Goal: Information Seeking & Learning: Learn about a topic

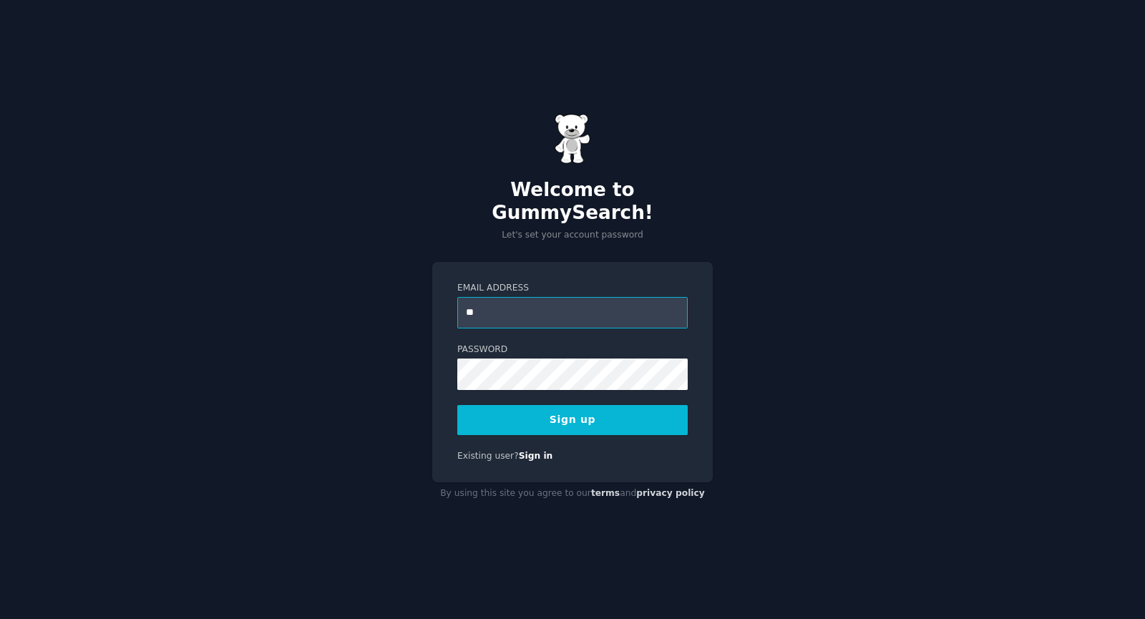
type input "**********"
click at [561, 416] on button "Sign up" at bounding box center [572, 420] width 230 height 30
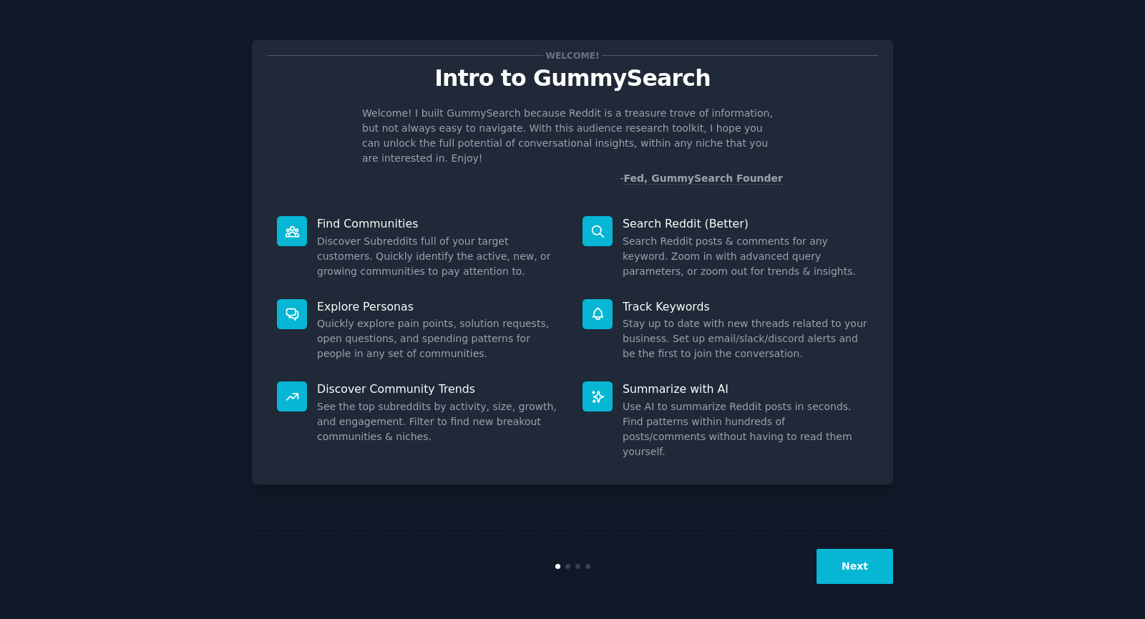
click at [868, 575] on button "Next" at bounding box center [854, 566] width 77 height 35
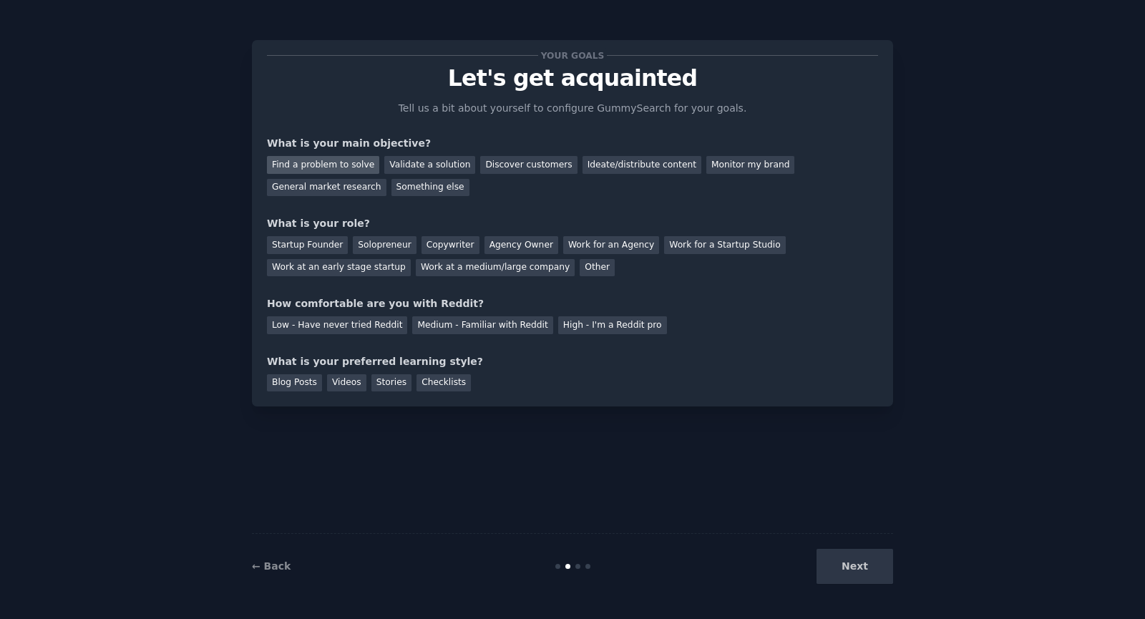
click at [318, 163] on div "Find a problem to solve" at bounding box center [323, 165] width 112 height 18
click at [407, 171] on div "Validate a solution" at bounding box center [429, 165] width 91 height 18
click at [338, 164] on div "Find a problem to solve" at bounding box center [323, 165] width 112 height 18
click at [319, 243] on div "Startup Founder" at bounding box center [307, 245] width 81 height 18
click at [412, 327] on div "Medium - Familiar with Reddit" at bounding box center [482, 325] width 140 height 18
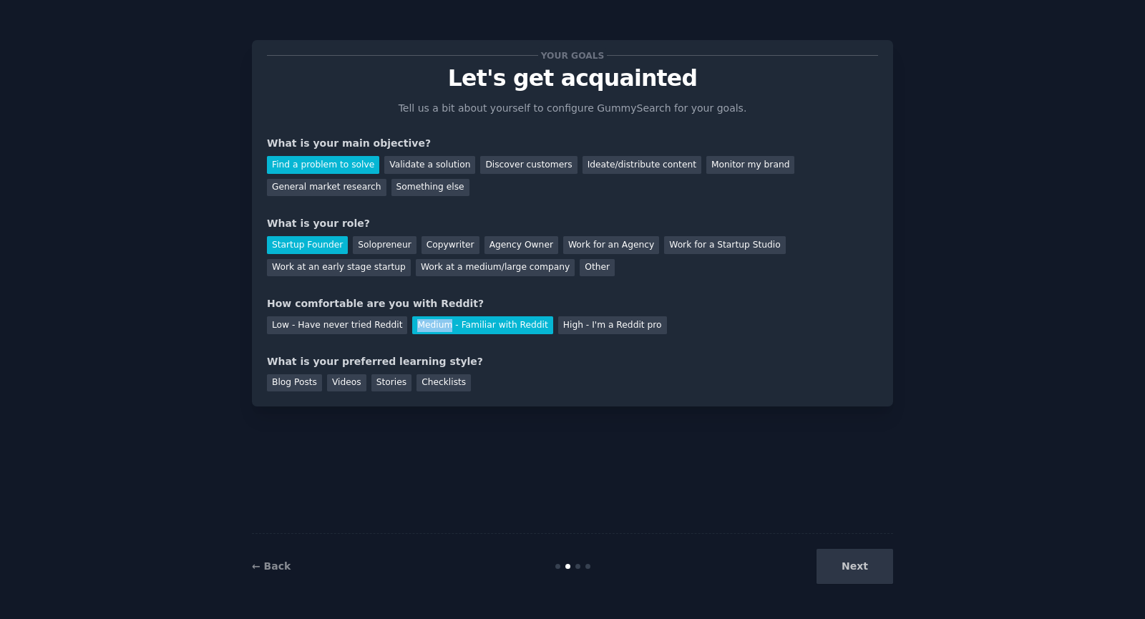
click at [412, 327] on div "Medium - Familiar with Reddit" at bounding box center [482, 325] width 140 height 18
click at [433, 378] on div "Checklists" at bounding box center [443, 383] width 54 height 18
click at [843, 556] on button "Next" at bounding box center [854, 566] width 77 height 35
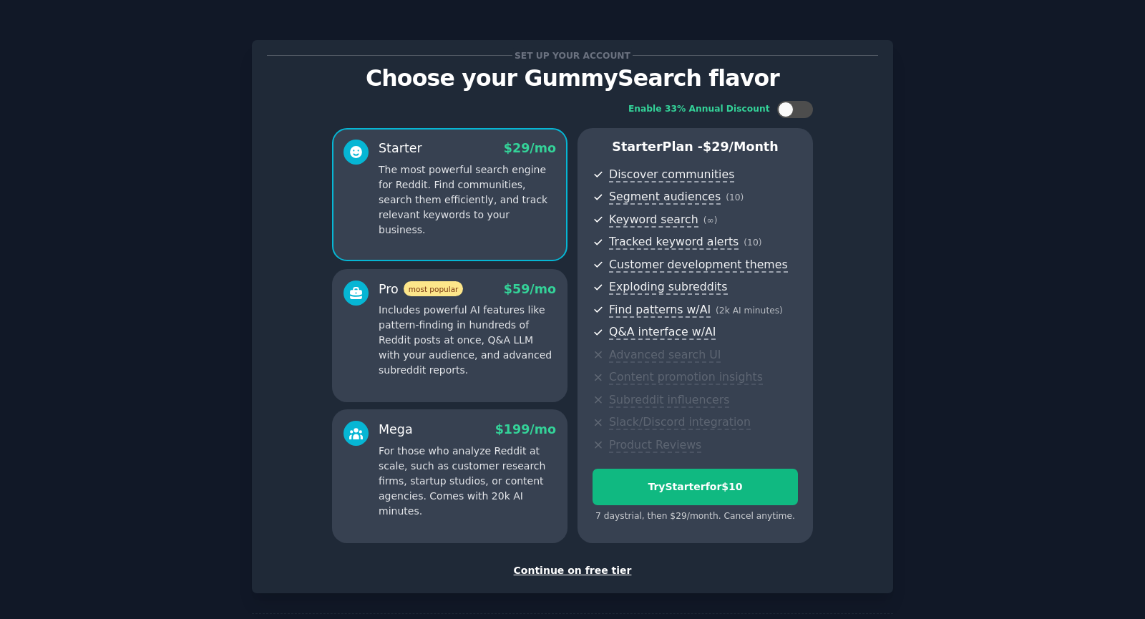
click at [569, 564] on div "Continue on free tier" at bounding box center [572, 570] width 611 height 15
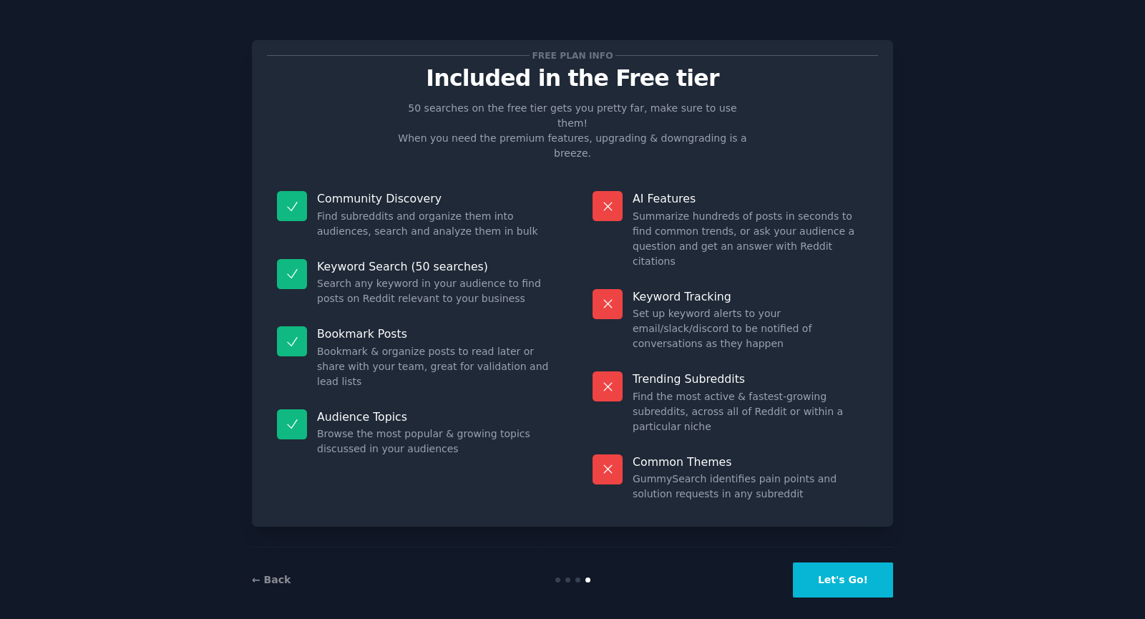
click at [856, 567] on button "Let's Go!" at bounding box center [843, 579] width 100 height 35
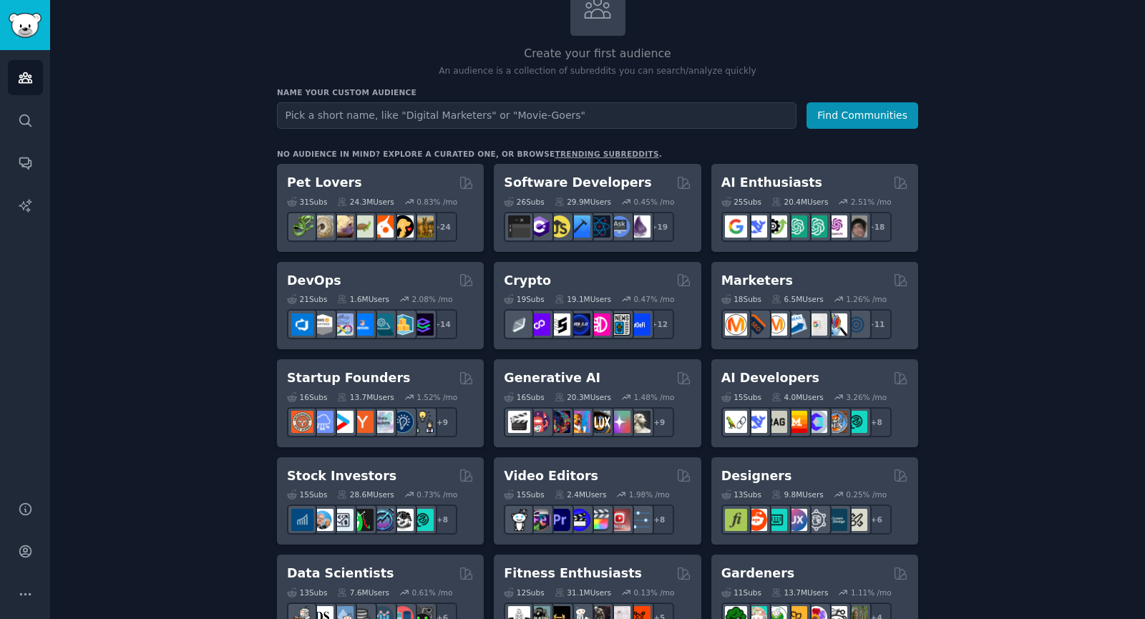
scroll to position [110, 0]
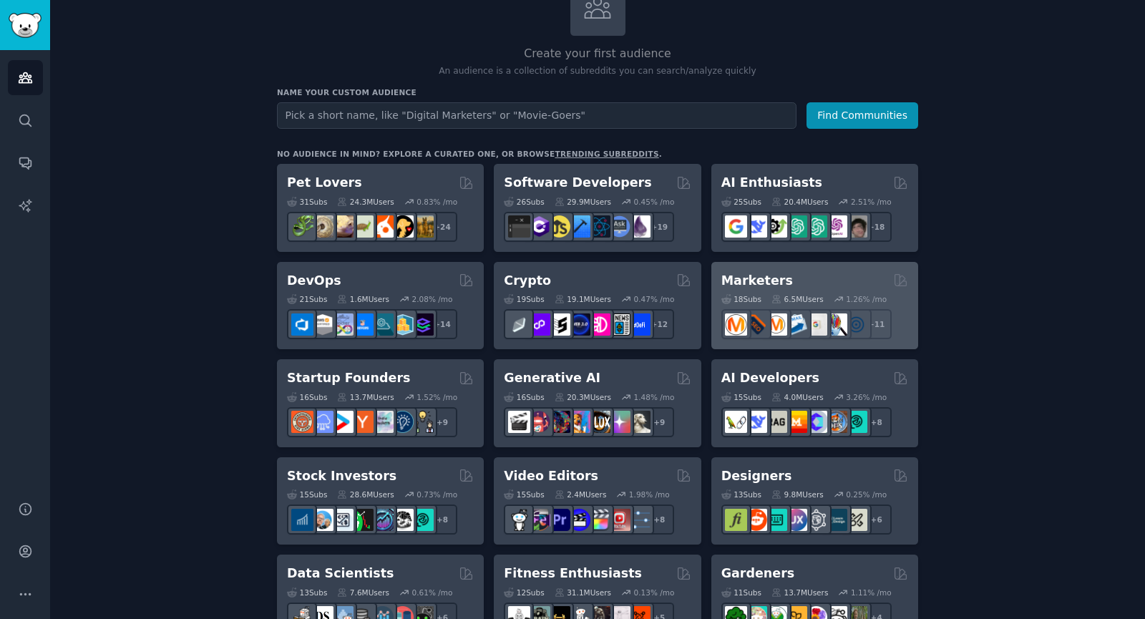
click at [836, 279] on div "Marketers" at bounding box center [814, 281] width 187 height 18
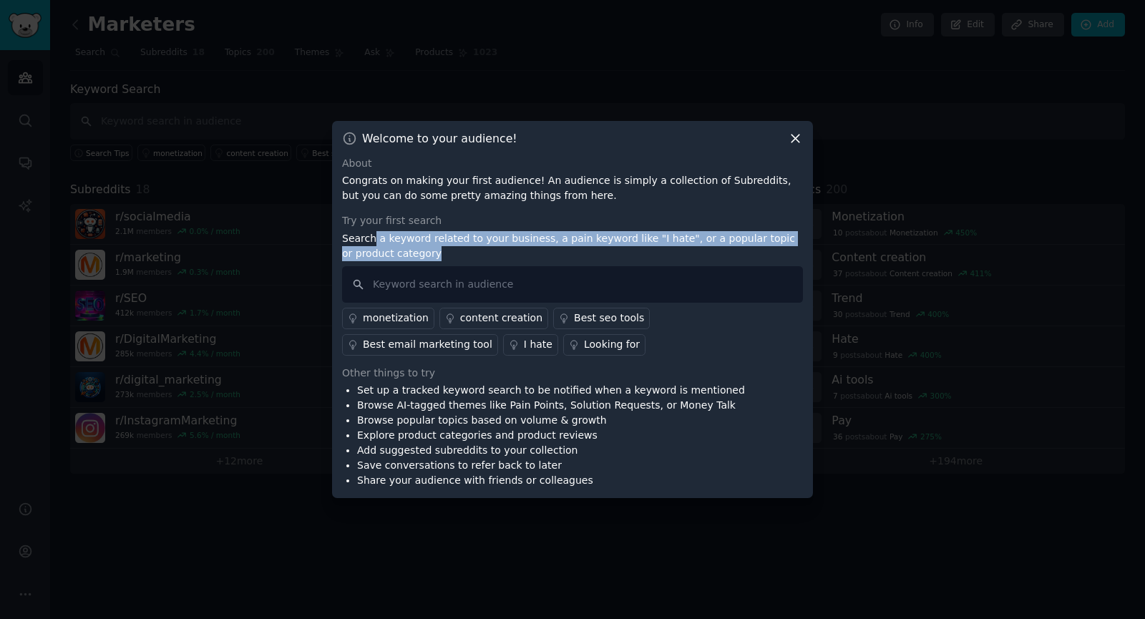
drag, startPoint x: 371, startPoint y: 254, endPoint x: 413, endPoint y: 258, distance: 42.4
click at [413, 258] on p "Search a keyword related to your business, a pain keyword like "I hate", or a p…" at bounding box center [572, 246] width 461 height 30
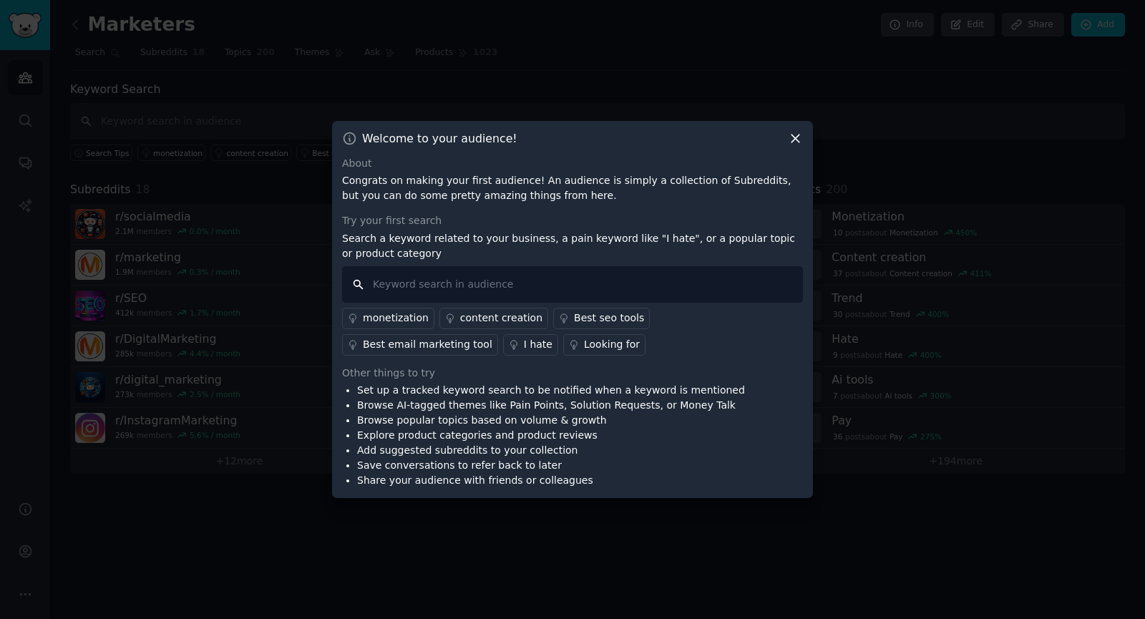
click at [404, 285] on input "text" at bounding box center [572, 284] width 461 height 36
type input "I hate long meetings"
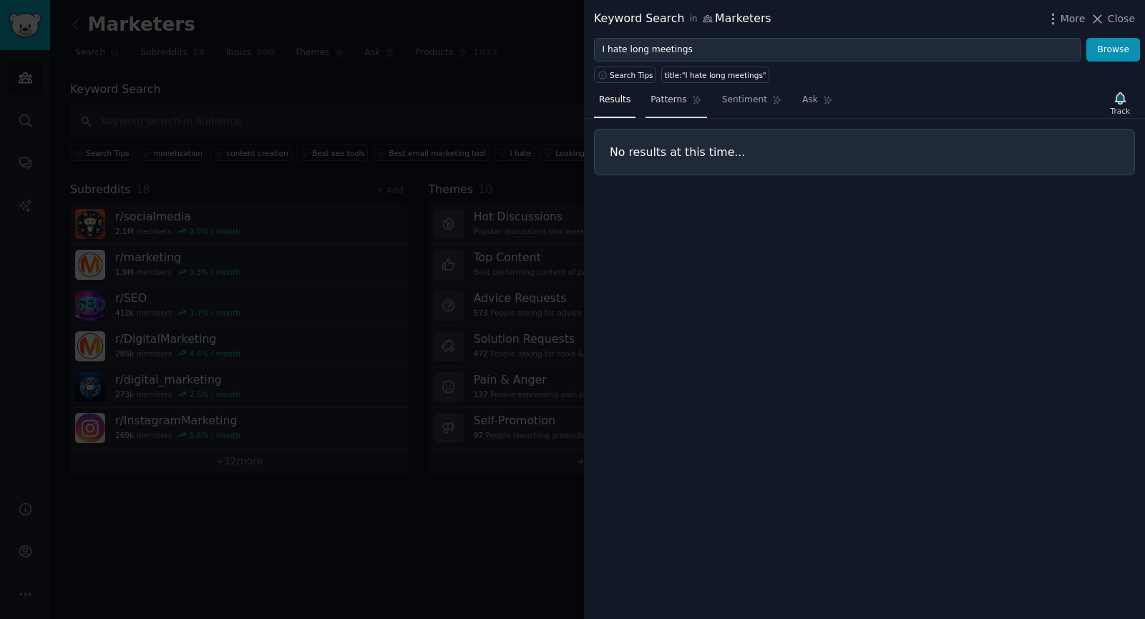
click at [656, 109] on link "Patterns" at bounding box center [675, 103] width 61 height 29
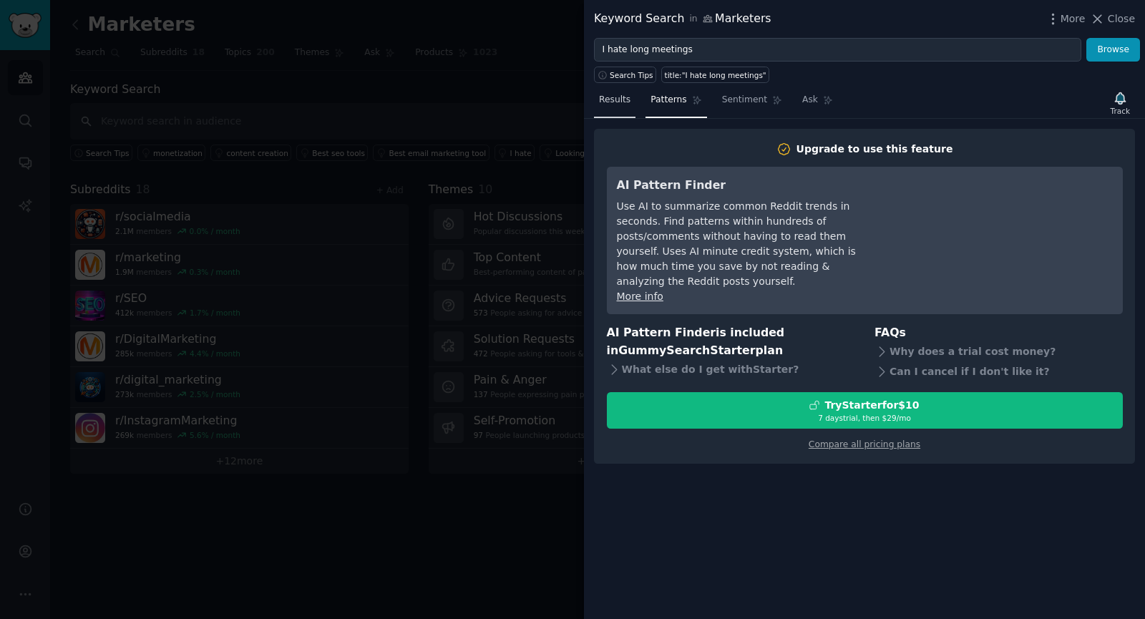
click at [616, 107] on link "Results" at bounding box center [614, 103] width 41 height 29
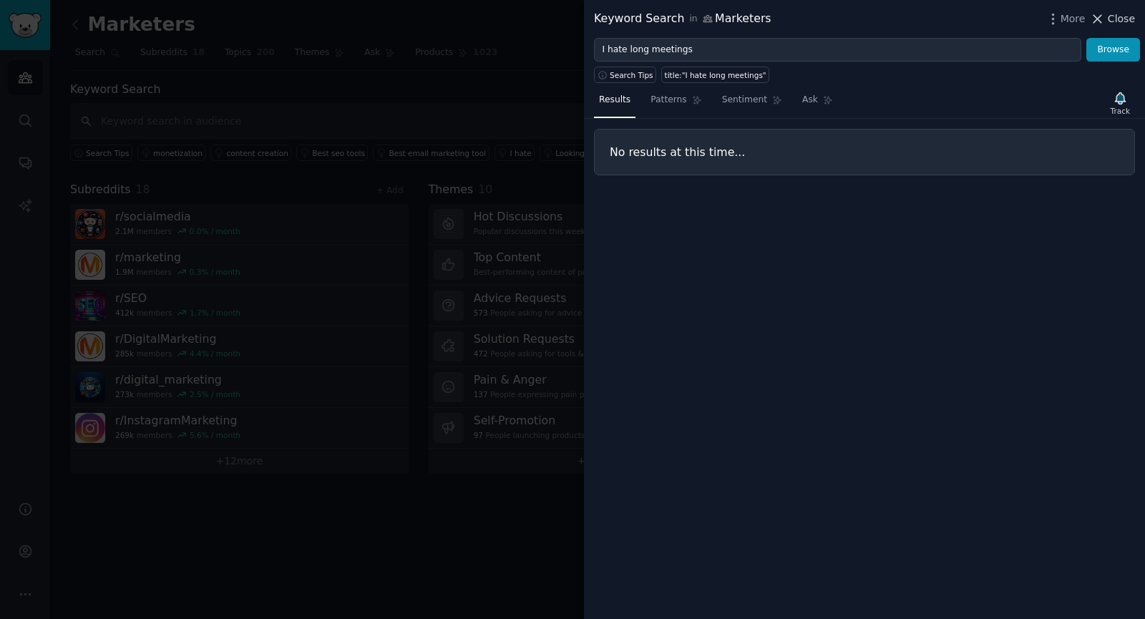
click at [1115, 14] on span "Close" at bounding box center [1121, 18] width 27 height 15
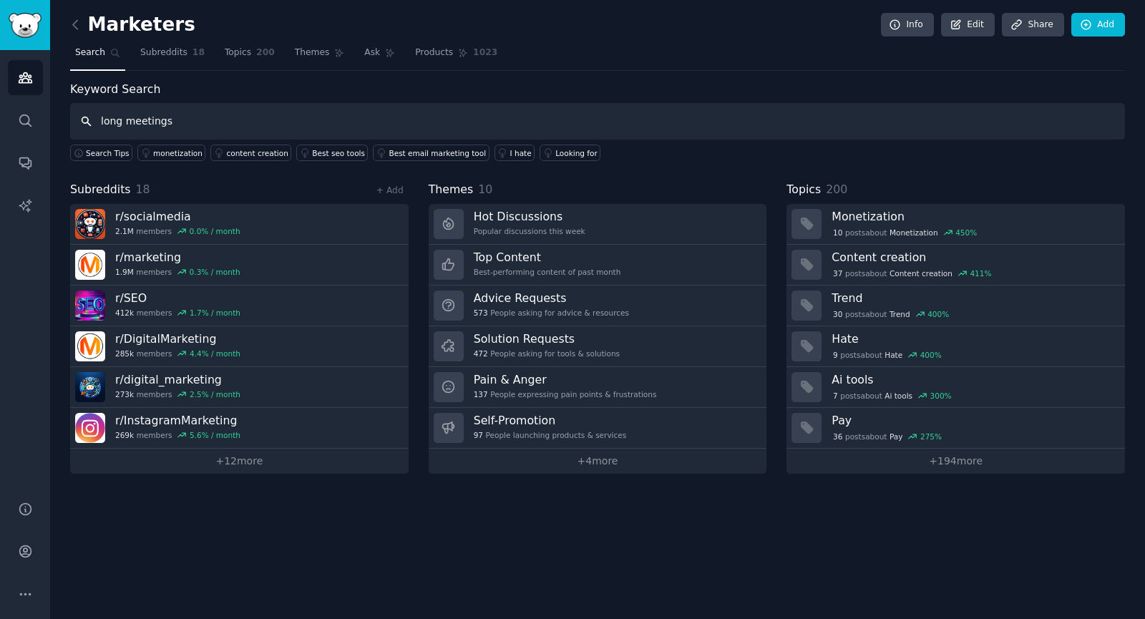
type input "long meetings"
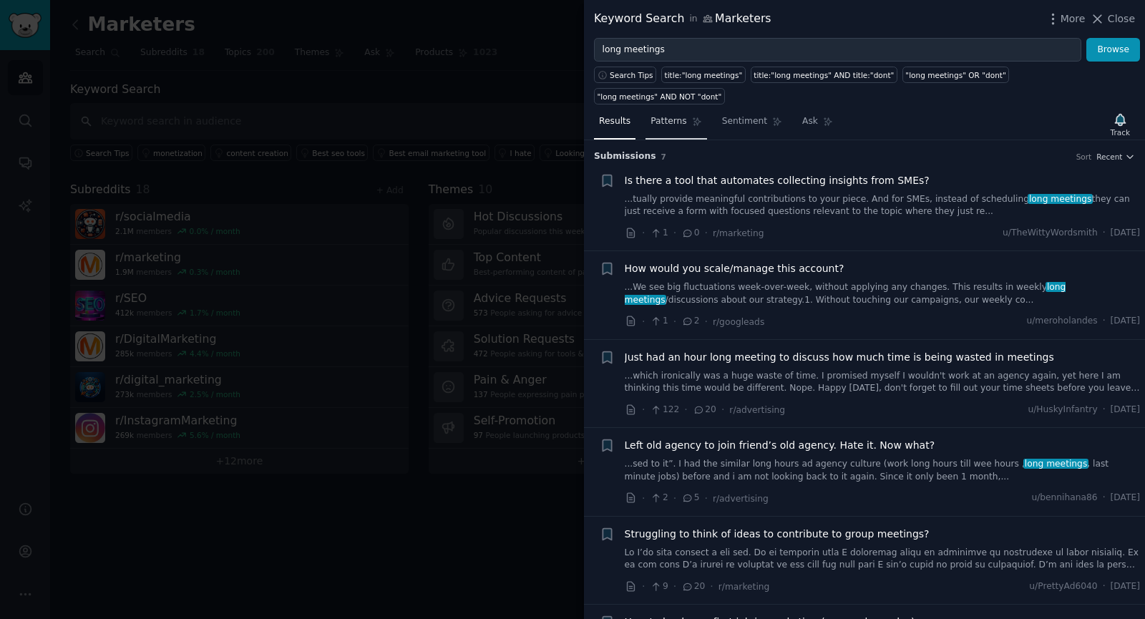
click at [670, 115] on span "Patterns" at bounding box center [668, 121] width 36 height 13
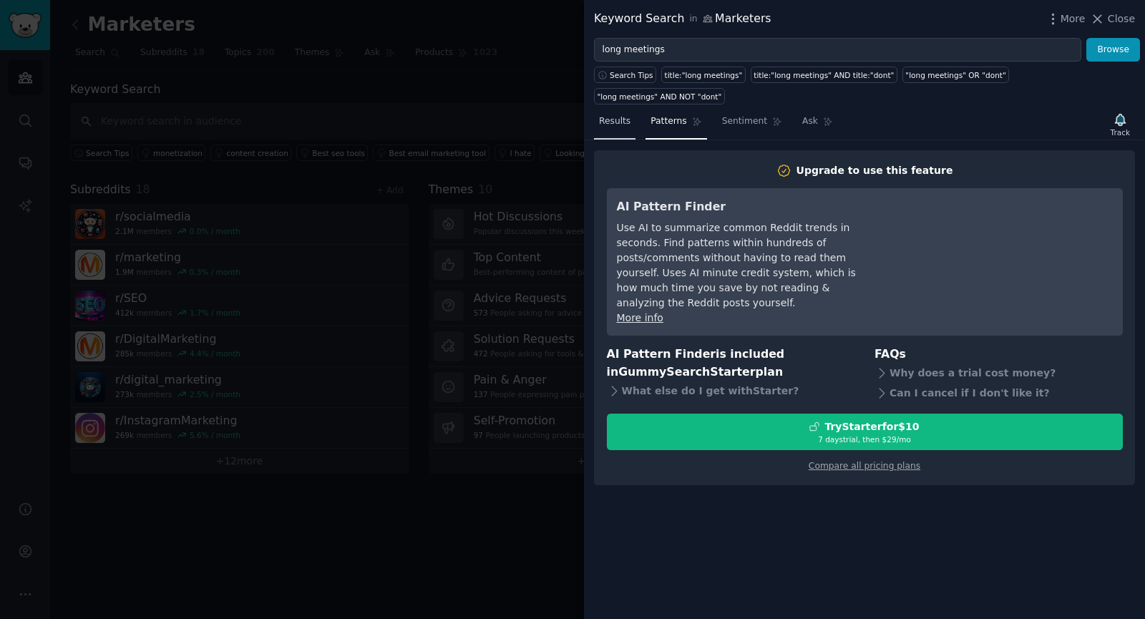
click at [623, 110] on link "Results" at bounding box center [614, 124] width 41 height 29
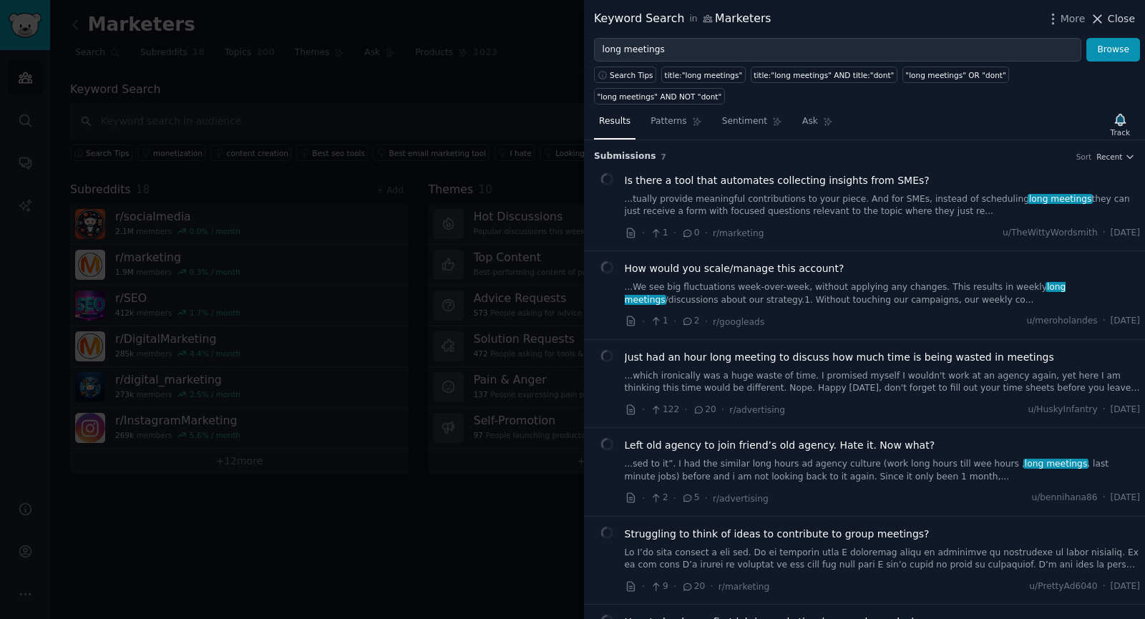
click at [1123, 17] on span "Close" at bounding box center [1121, 18] width 27 height 15
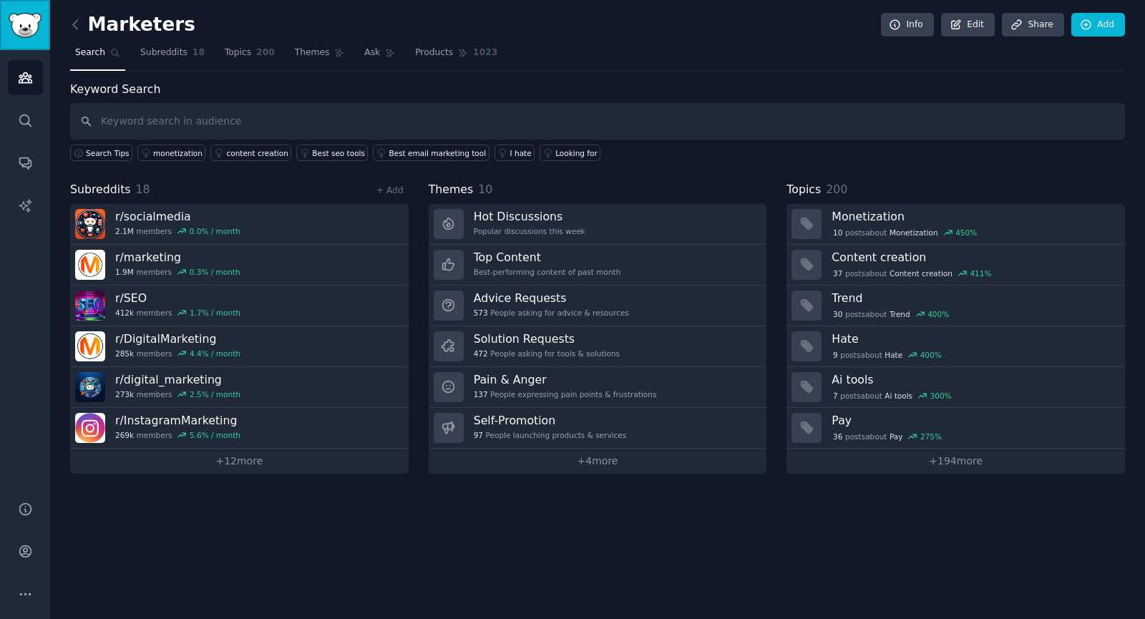
click at [30, 18] on img "Sidebar" at bounding box center [25, 25] width 33 height 25
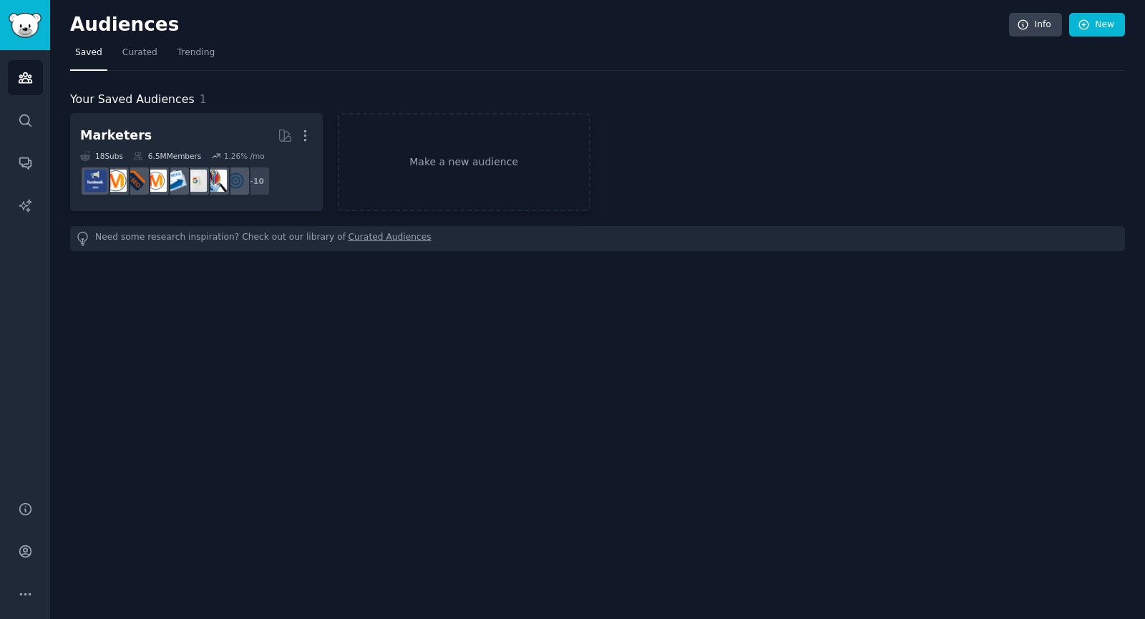
click at [108, 22] on h2 "Audiences" at bounding box center [539, 25] width 939 height 23
click at [182, 54] on span "Trending" at bounding box center [195, 53] width 37 height 13
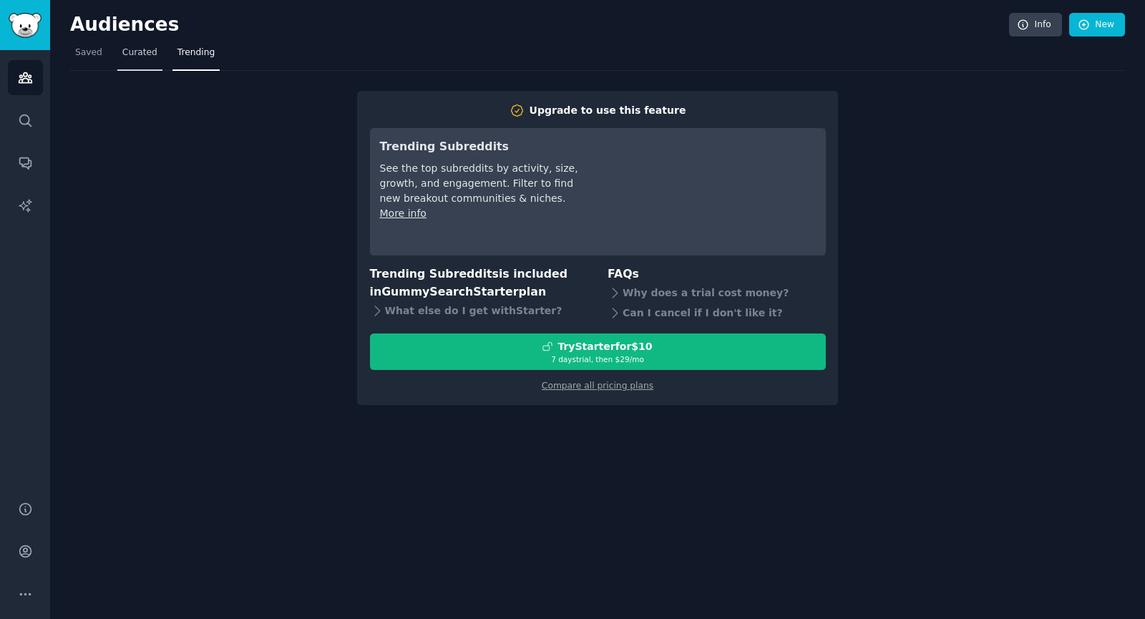
click at [130, 47] on span "Curated" at bounding box center [139, 53] width 35 height 13
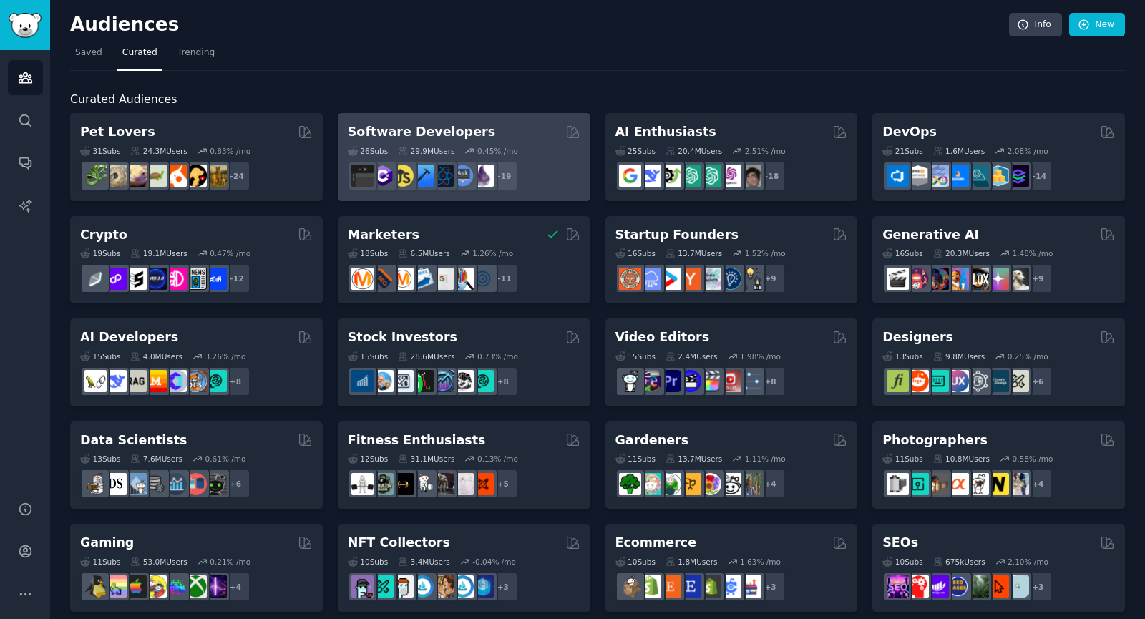
click at [504, 120] on div "Software Developers 26 Sub s 29.9M Users 0.45 % /mo + 19" at bounding box center [464, 157] width 253 height 88
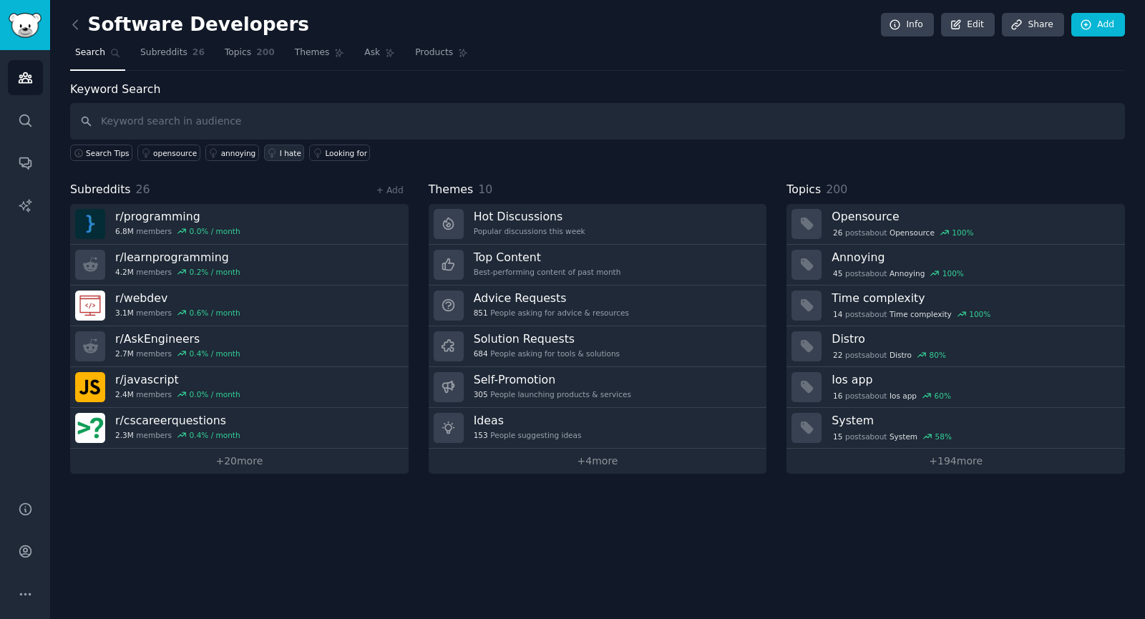
click at [280, 151] on div "I hate" at bounding box center [290, 153] width 21 height 10
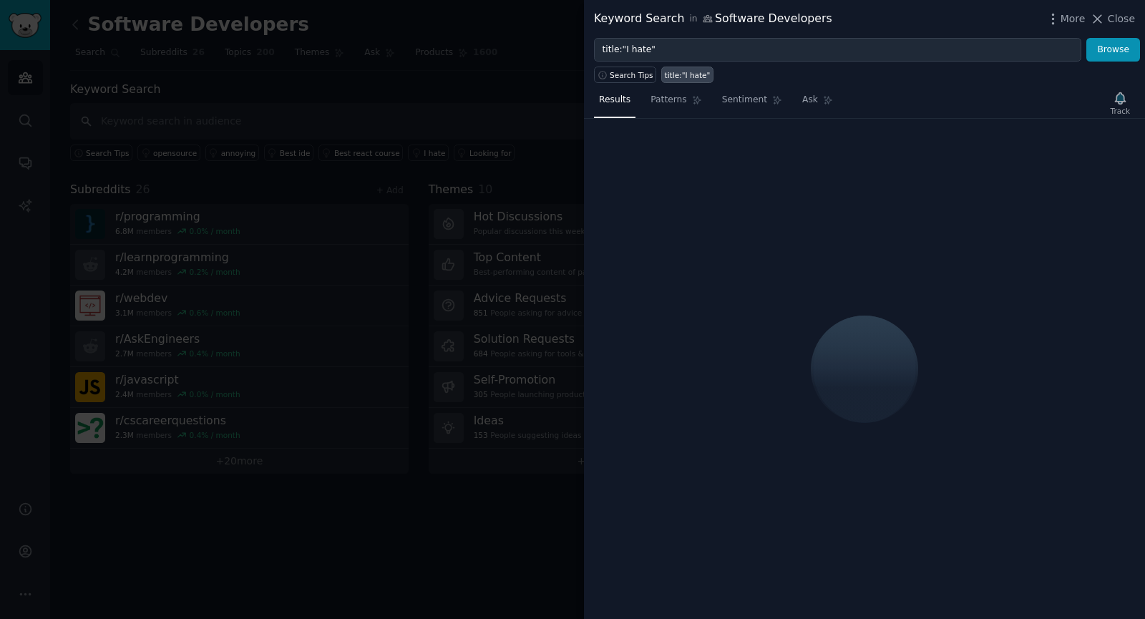
click at [954, 135] on div at bounding box center [864, 369] width 561 height 500
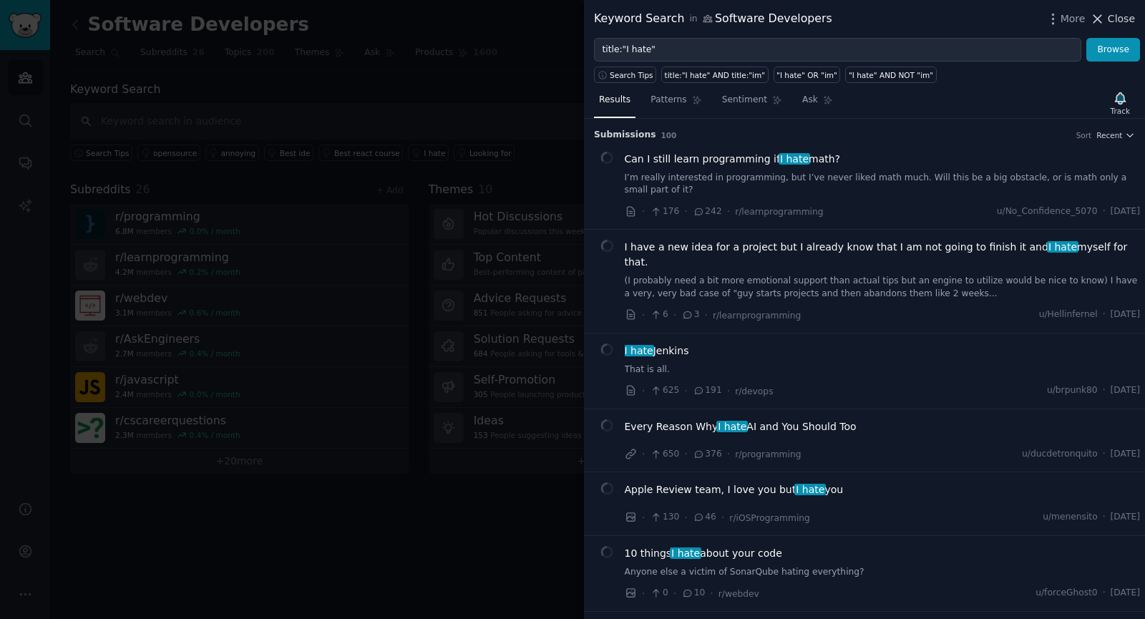
click at [1105, 18] on icon at bounding box center [1097, 18] width 15 height 15
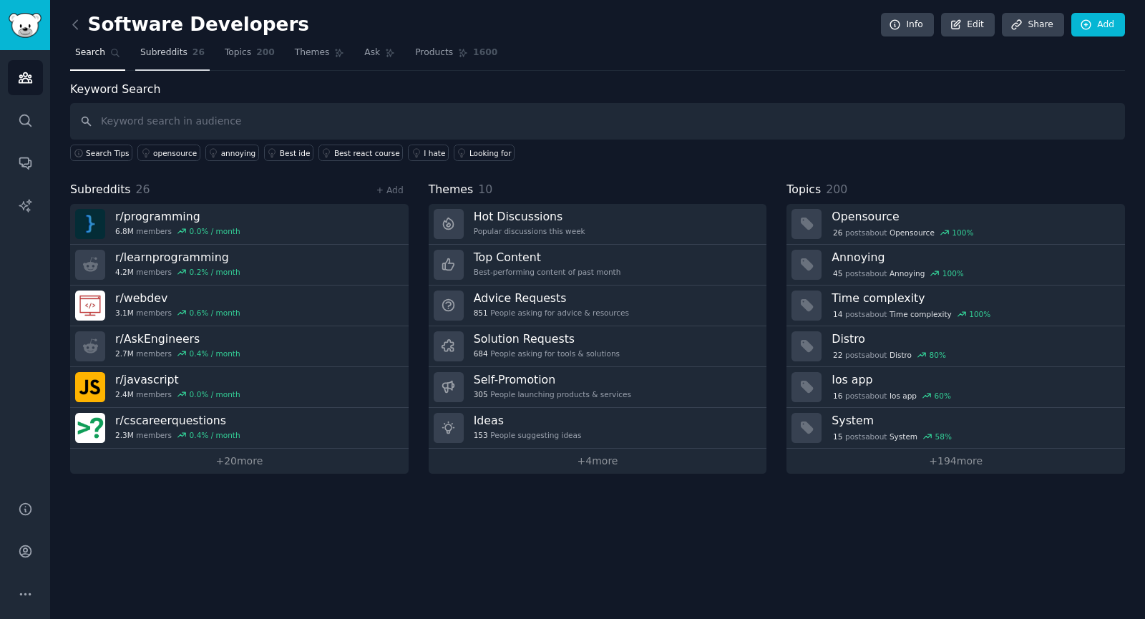
click at [144, 50] on span "Subreddits" at bounding box center [163, 53] width 47 height 13
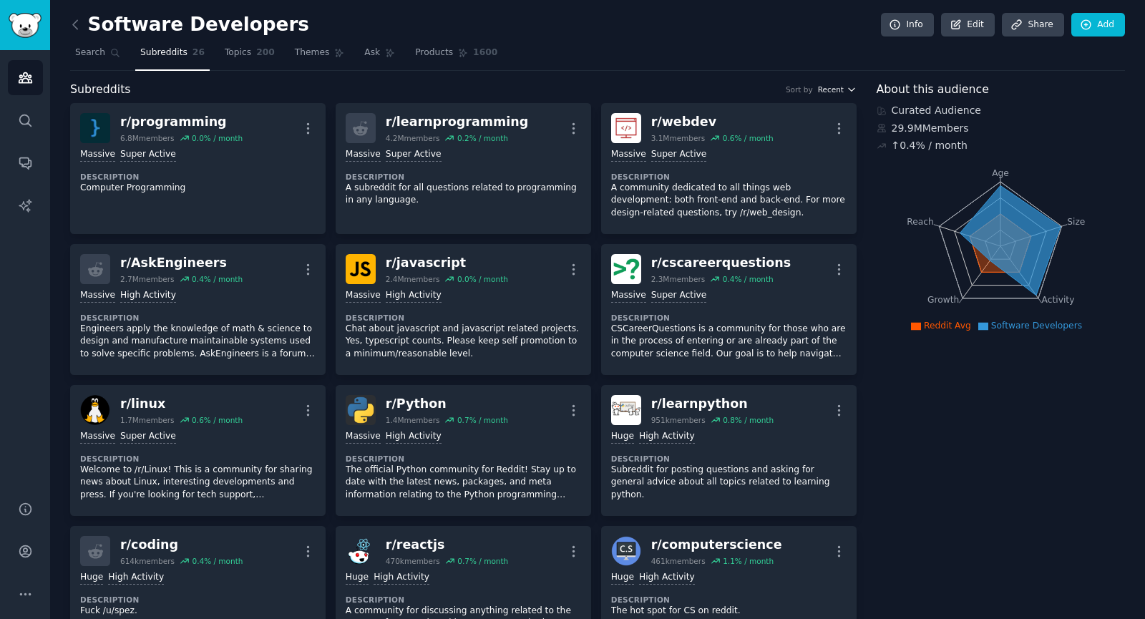
click at [853, 90] on icon "button" at bounding box center [851, 89] width 10 height 10
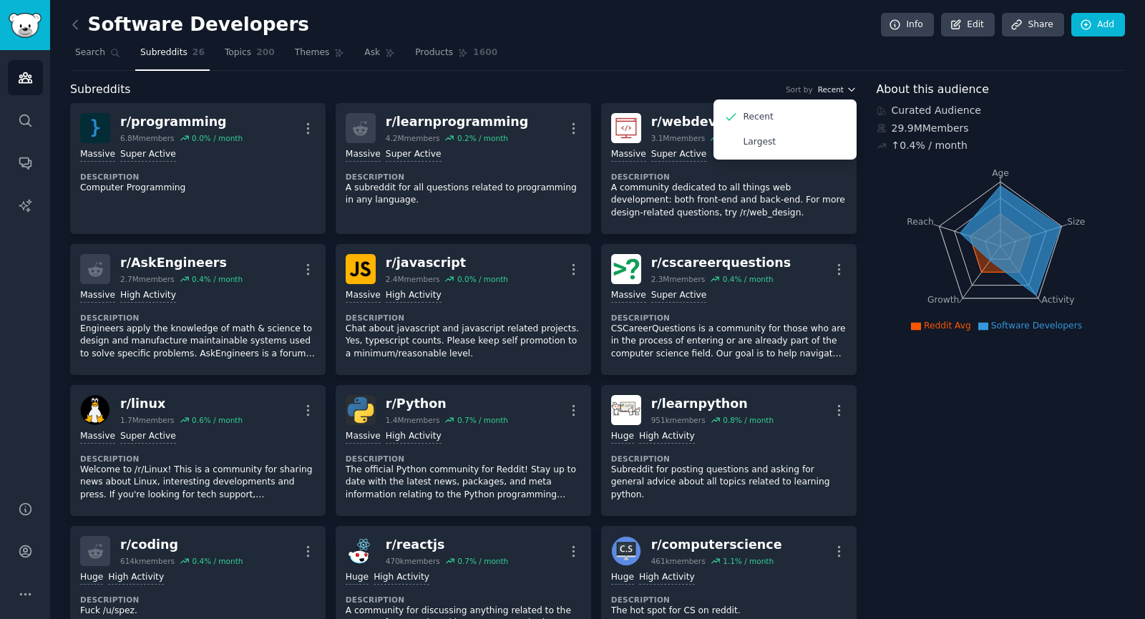
click at [853, 90] on icon "button" at bounding box center [851, 89] width 10 height 10
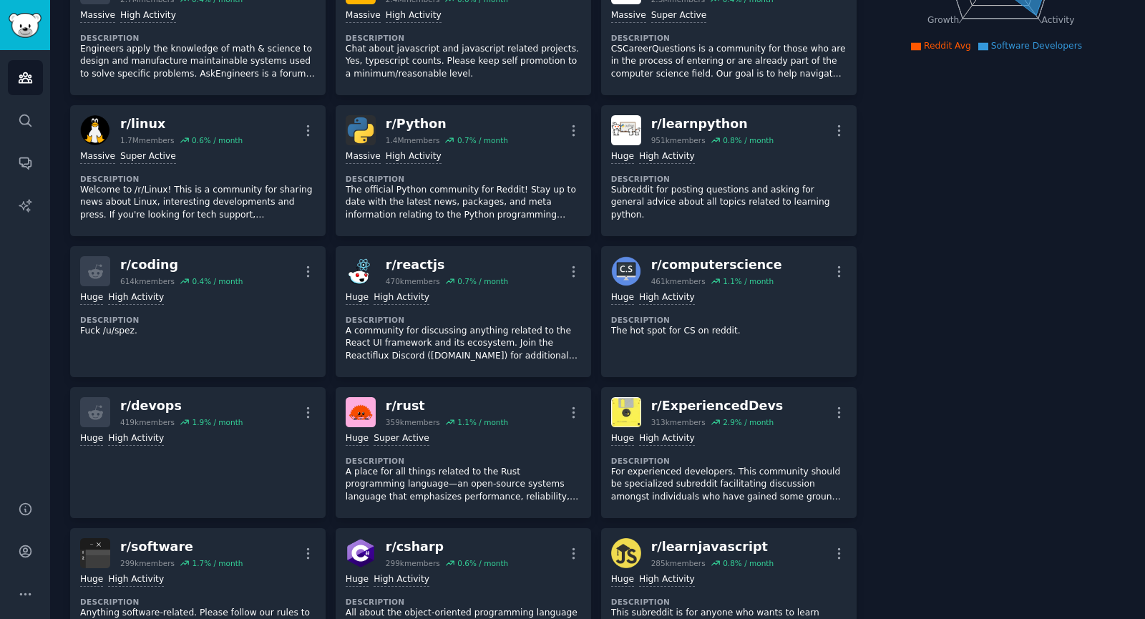
scroll to position [280, 0]
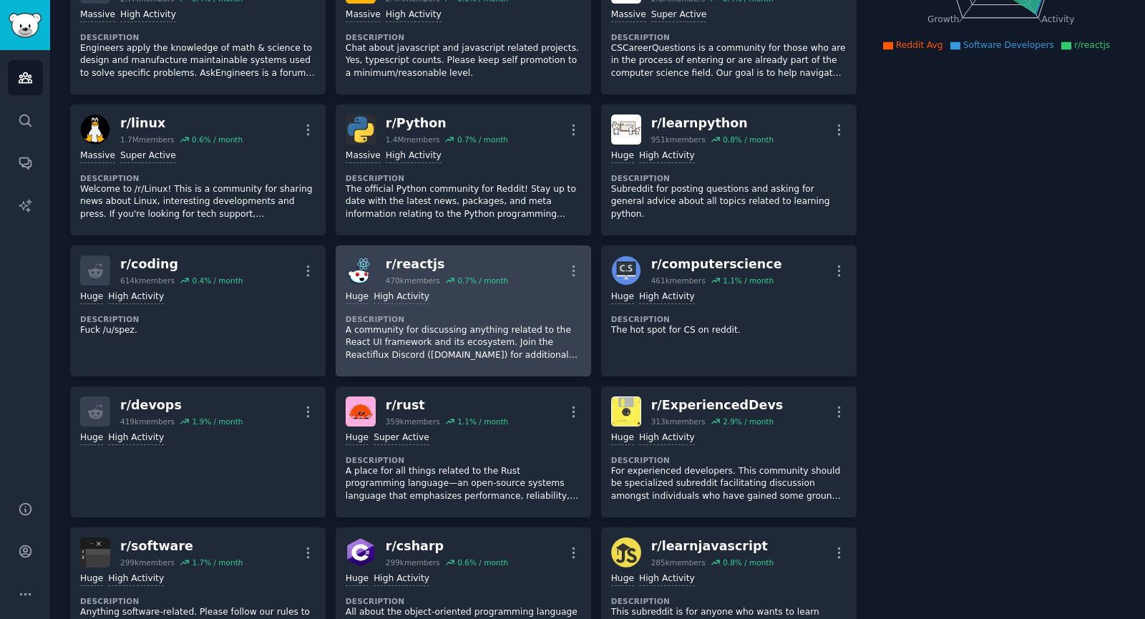
click at [557, 282] on div "r/ reactjs 470k members 0.7 % / month More" at bounding box center [463, 270] width 235 height 30
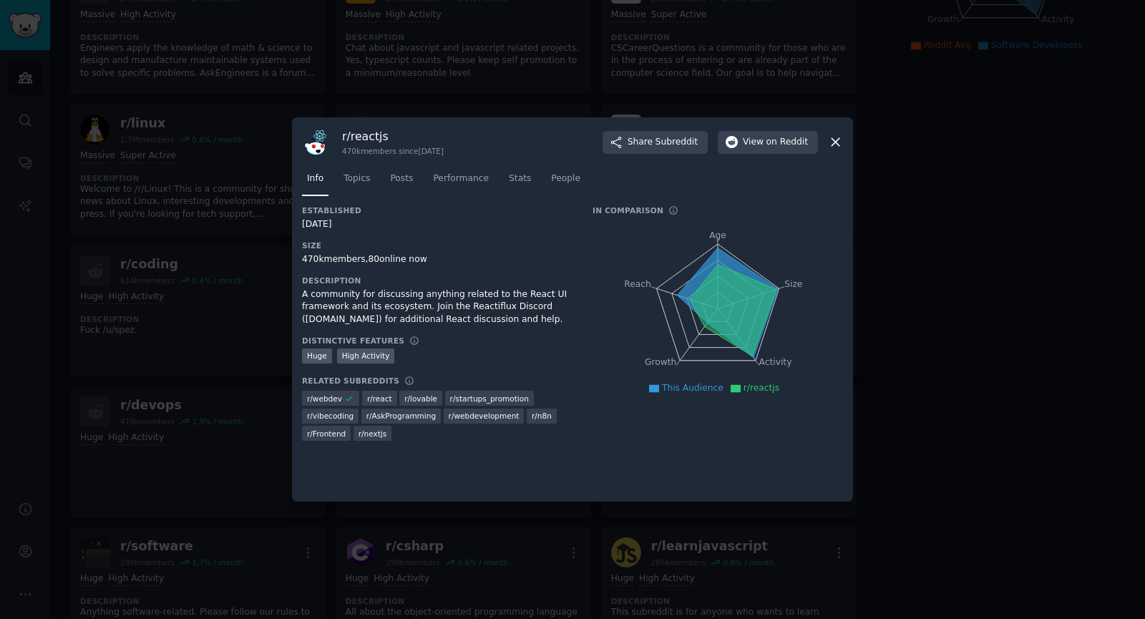
click at [999, 283] on div at bounding box center [572, 309] width 1145 height 619
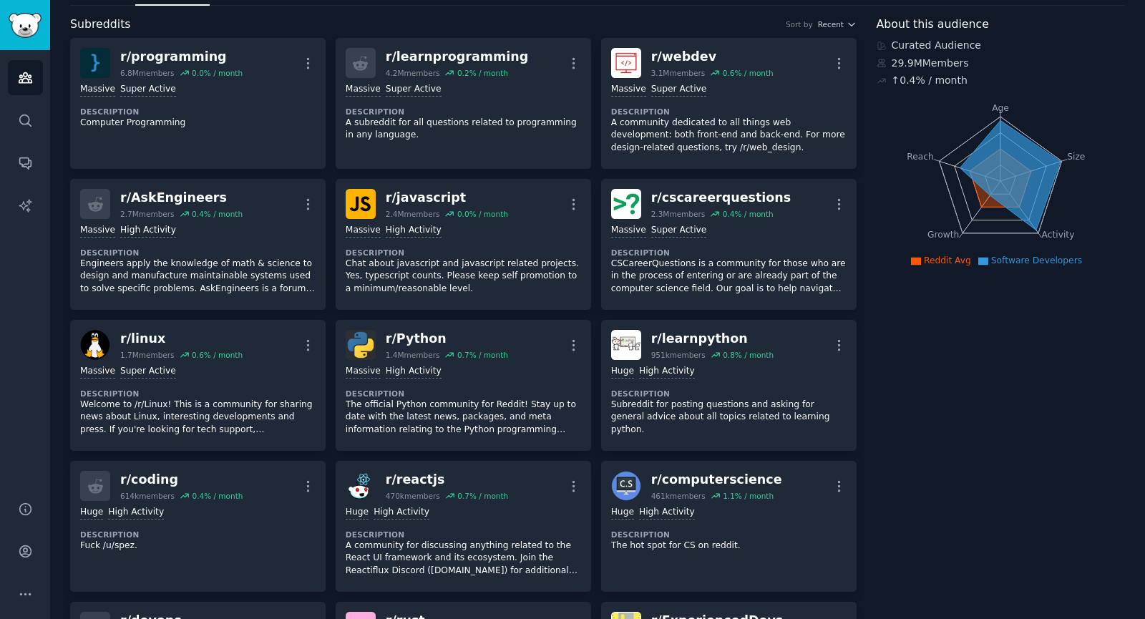
scroll to position [64, 0]
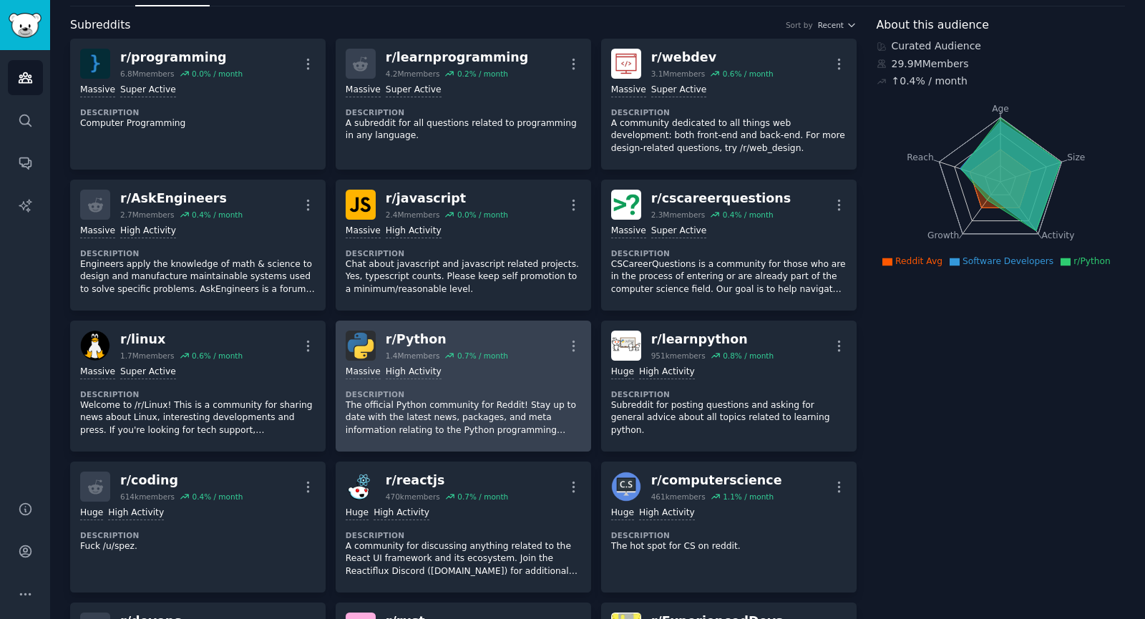
click at [499, 337] on div "r/ Python 1.4M members 0.7 % / month More" at bounding box center [463, 346] width 235 height 30
